Goal: Transaction & Acquisition: Obtain resource

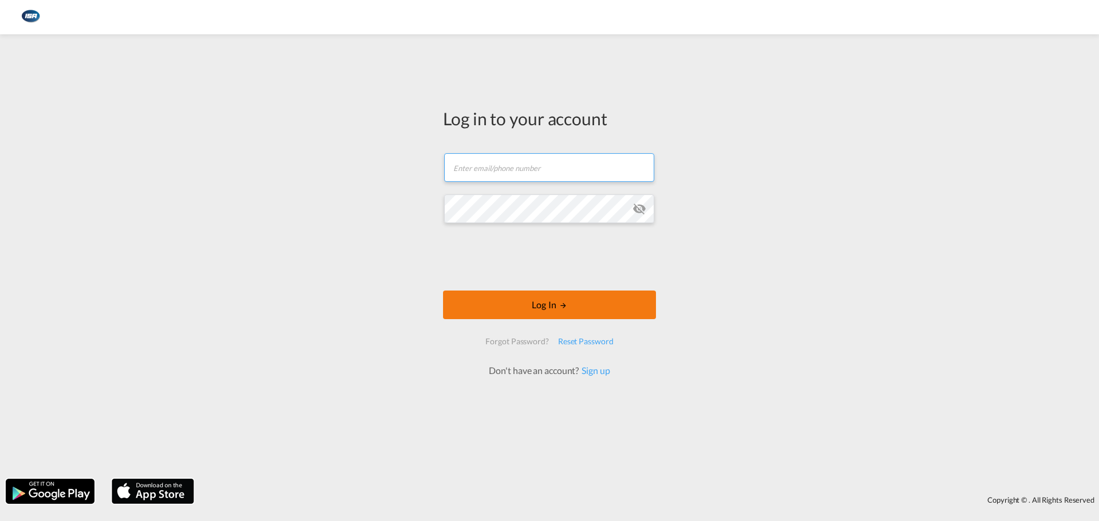
type input "[EMAIL_ADDRESS][DOMAIN_NAME]"
click at [537, 310] on button "Log In" at bounding box center [549, 305] width 213 height 29
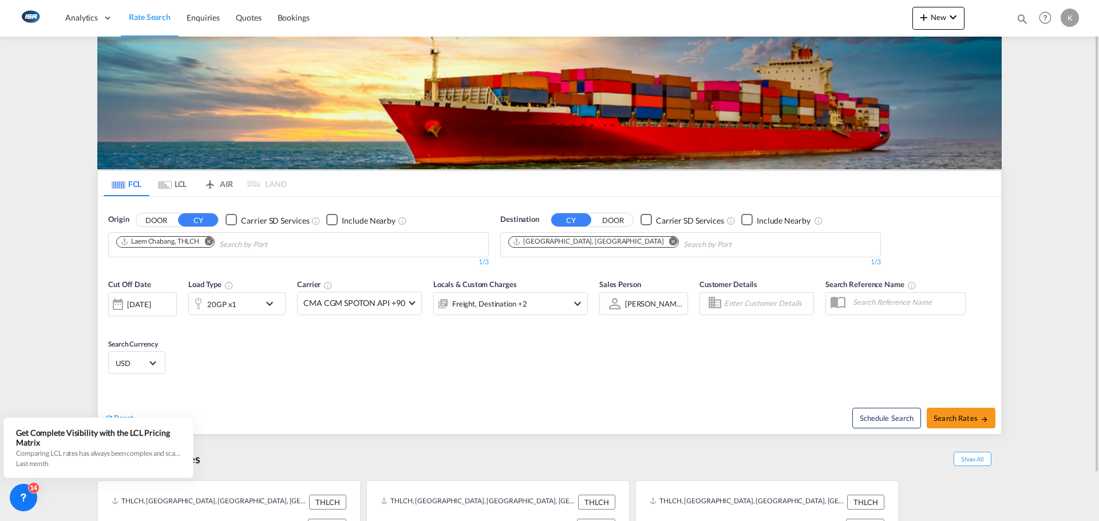
click at [210, 240] on md-icon "Remove" at bounding box center [208, 241] width 9 height 9
click at [214, 253] on body "Analytics Dashboard Rate Search Enquiries Quotes Bookings" at bounding box center [549, 260] width 1099 height 521
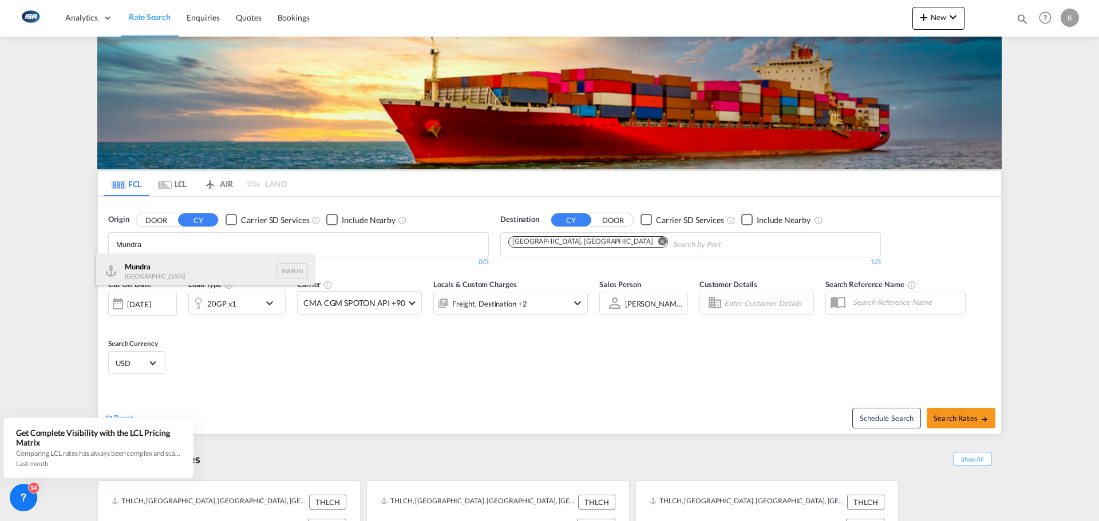
type input "Mundra"
click at [199, 267] on div "Mundra India INMUN" at bounding box center [204, 271] width 217 height 34
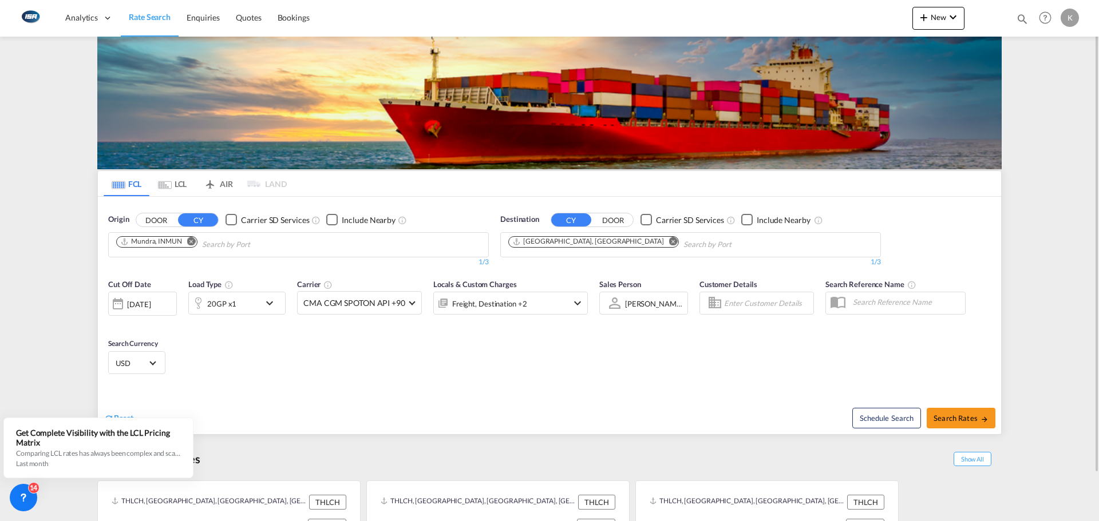
click at [259, 306] on div "20GP x1" at bounding box center [224, 303] width 71 height 23
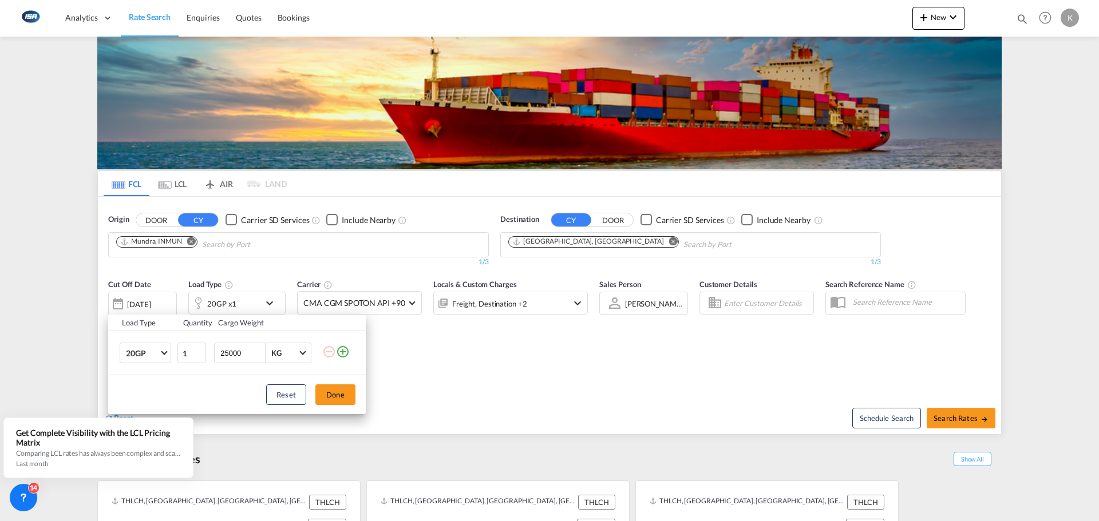
click at [236, 357] on input "25000" at bounding box center [242, 352] width 46 height 19
type input "5000"
drag, startPoint x: 322, startPoint y: 389, endPoint x: 417, endPoint y: 413, distance: 97.8
click at [322, 389] on button "Done" at bounding box center [335, 395] width 40 height 21
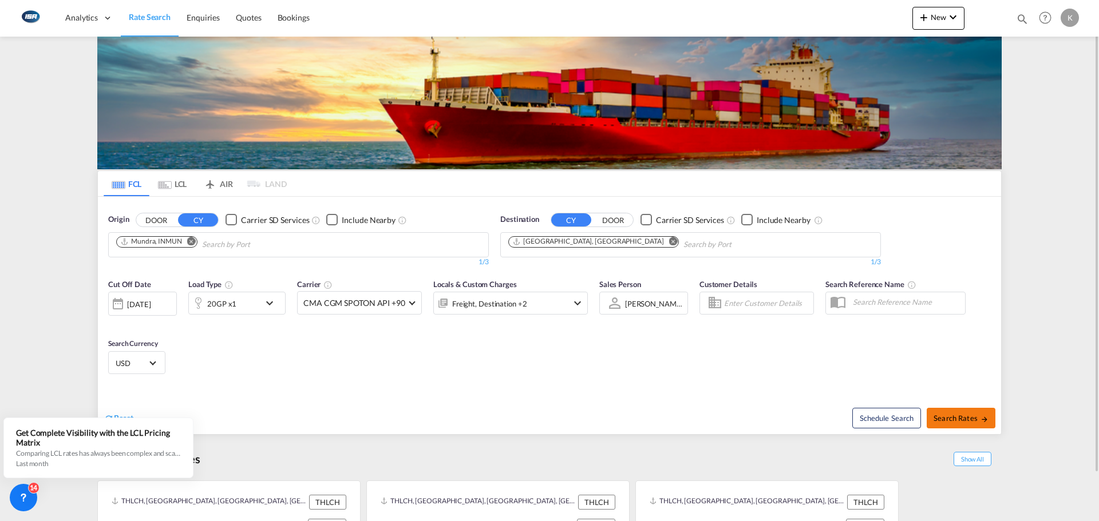
click at [941, 409] on button "Search Rates" at bounding box center [960, 418] width 69 height 21
type input "INMUN to DKAAR / [DATE]"
